Goal: Contribute content: Add original content to the website for others to see

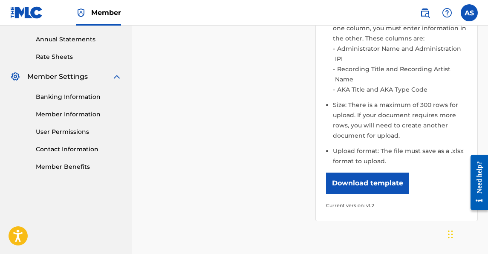
click at [26, 32] on div "Summary Statements Annual Statements Rate Sheets" at bounding box center [66, 25] width 112 height 72
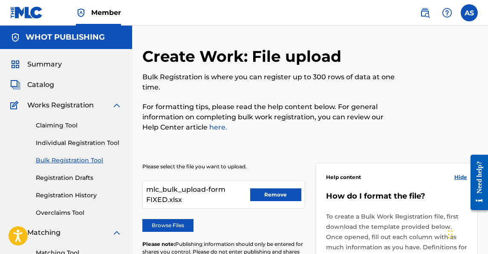
click at [264, 200] on button "Remove" at bounding box center [275, 194] width 51 height 13
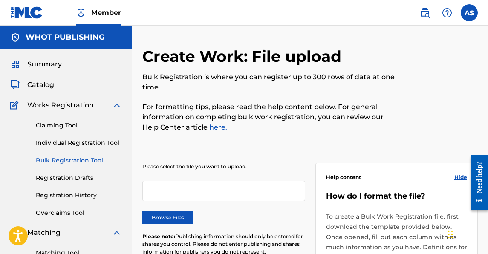
click at [178, 218] on label "Browse Files" at bounding box center [167, 217] width 51 height 13
click at [0, 0] on input "Browse Files" at bounding box center [0, 0] width 0 height 0
click at [161, 221] on label "Browse Files" at bounding box center [167, 217] width 51 height 13
click at [0, 0] on input "Browse Files" at bounding box center [0, 0] width 0 height 0
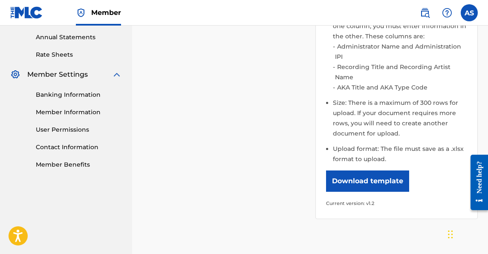
scroll to position [399, 0]
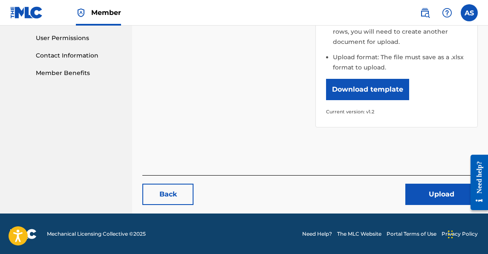
click at [422, 194] on button "Upload" at bounding box center [441, 194] width 72 height 21
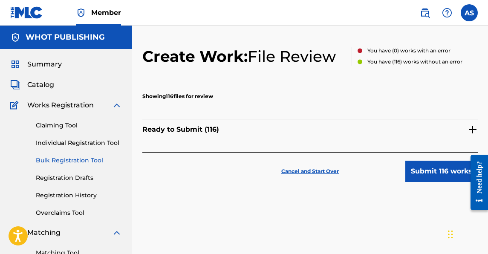
click at [425, 173] on button "Submit 116 works" at bounding box center [441, 171] width 72 height 21
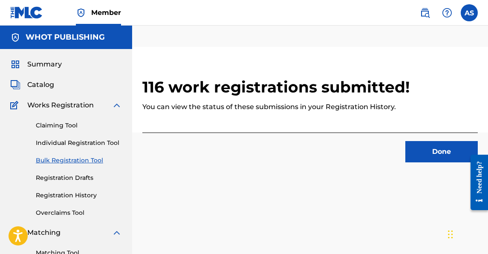
click at [430, 154] on button "Done" at bounding box center [441, 151] width 72 height 21
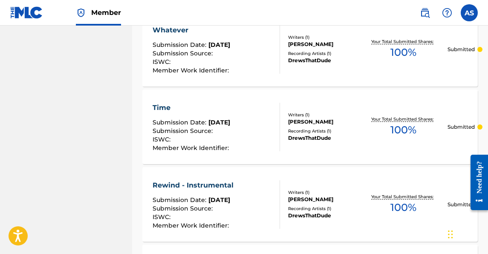
scroll to position [901, 0]
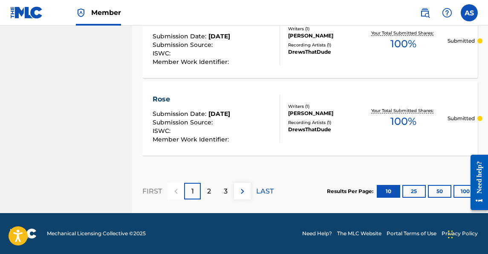
click at [208, 194] on p "2" at bounding box center [209, 191] width 4 height 10
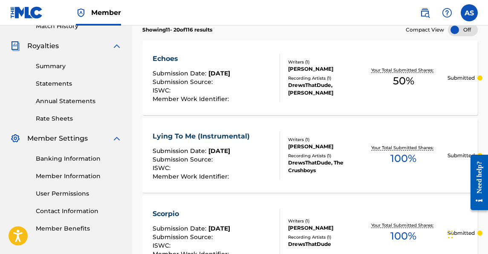
scroll to position [251, 0]
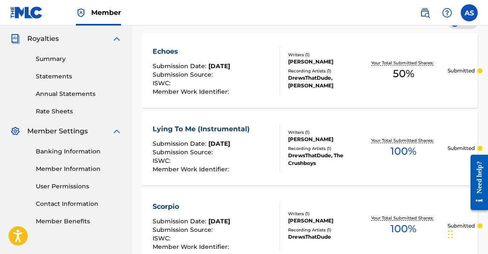
click at [461, 16] on label at bounding box center [468, 12] width 17 height 17
click at [469, 13] on input "AS [PERSON_NAME] [PERSON_NAME][EMAIL_ADDRESS][DOMAIN_NAME] Notification Prefere…" at bounding box center [469, 13] width 0 height 0
click at [358, 78] on div "DrewsThatDude, [PERSON_NAME]" at bounding box center [324, 81] width 72 height 15
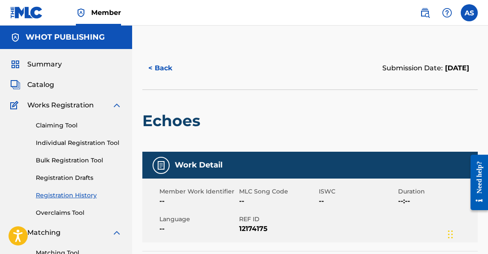
click at [75, 33] on h5 "WHOT PUBLISHING" at bounding box center [65, 37] width 79 height 10
click at [52, 69] on span "Summary" at bounding box center [44, 64] width 34 height 10
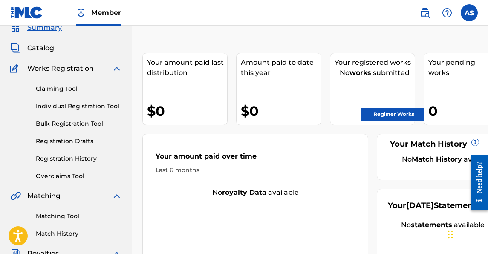
scroll to position [12, 0]
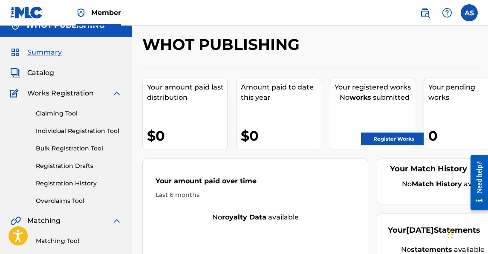
click at [63, 57] on div "Summary" at bounding box center [66, 52] width 112 height 10
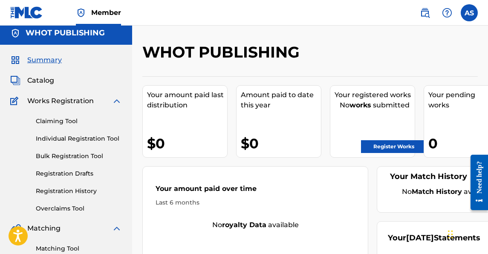
scroll to position [0, 0]
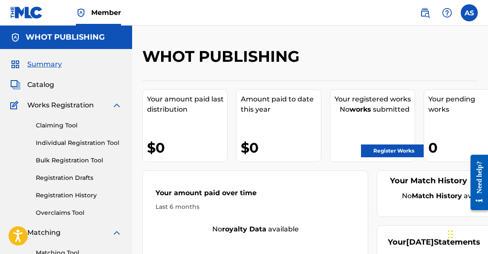
click at [46, 83] on span "Catalog" at bounding box center [40, 85] width 27 height 10
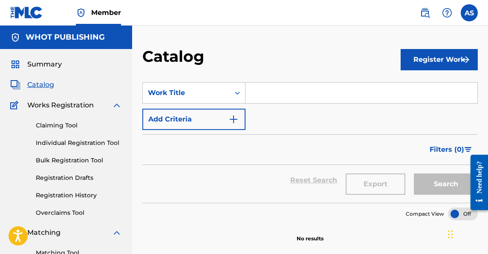
click at [50, 125] on link "Claiming Tool" at bounding box center [79, 125] width 86 height 9
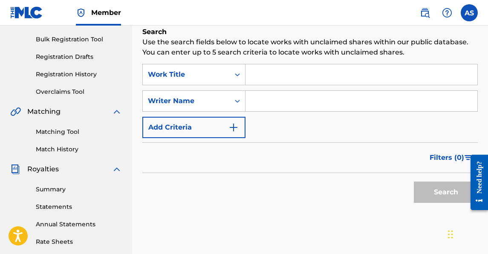
scroll to position [122, 0]
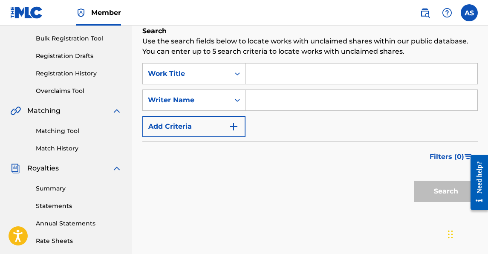
click at [60, 141] on div "Matching Tool Match History" at bounding box center [66, 134] width 112 height 37
click at [79, 73] on link "Registration History" at bounding box center [79, 73] width 86 height 9
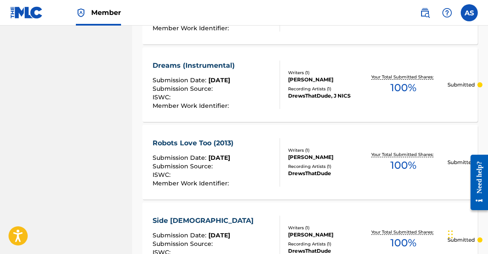
scroll to position [490, 0]
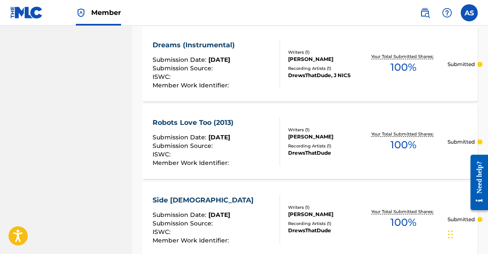
click at [282, 169] on div "Robots Love Too (2013) Submission Date : [DATE] Submission Source : ISWC : Memb…" at bounding box center [309, 141] width 335 height 75
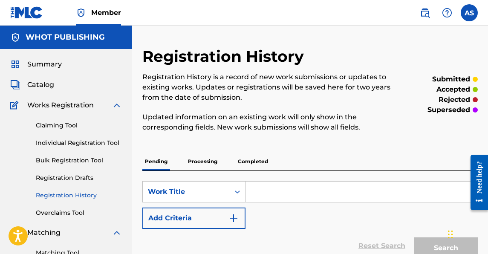
scroll to position [122, 0]
